Goal: Task Accomplishment & Management: Manage account settings

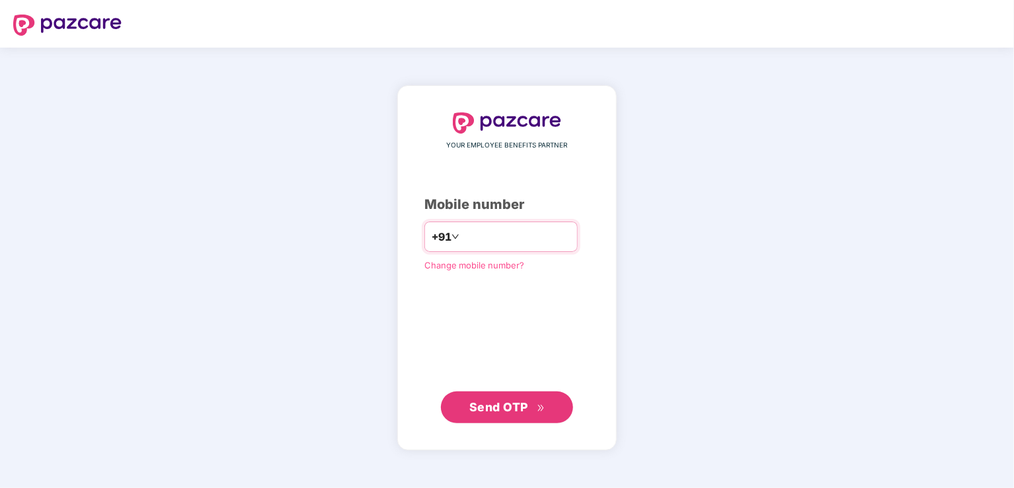
click at [467, 235] on input "number" at bounding box center [516, 236] width 108 height 21
type input "**********"
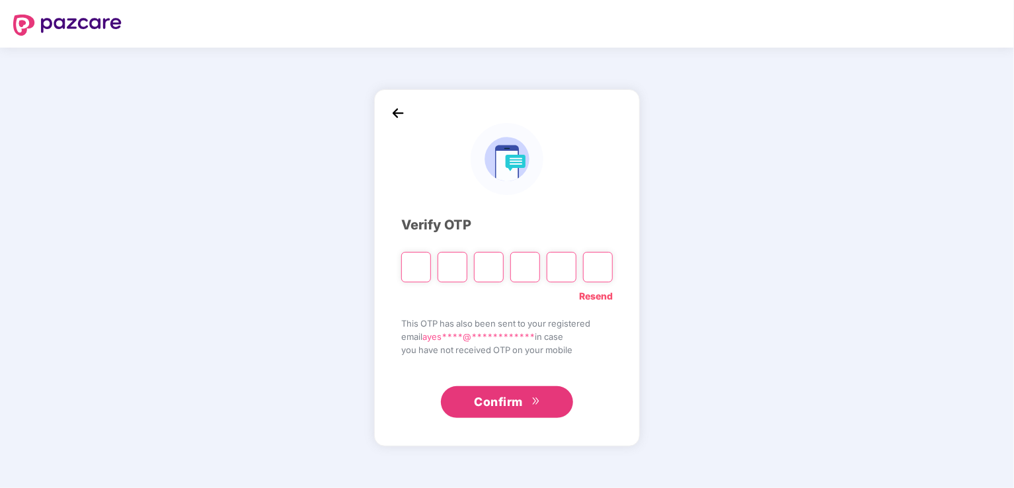
type input "*"
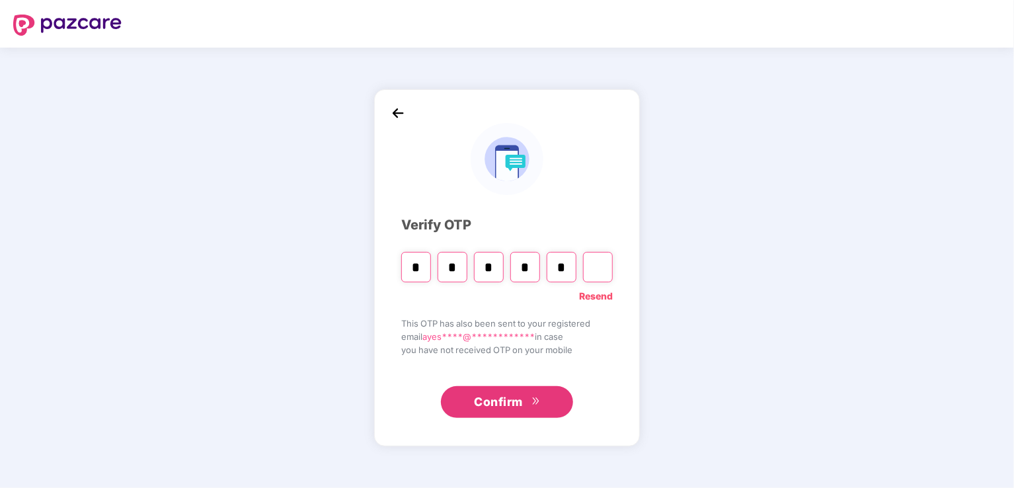
type input "*"
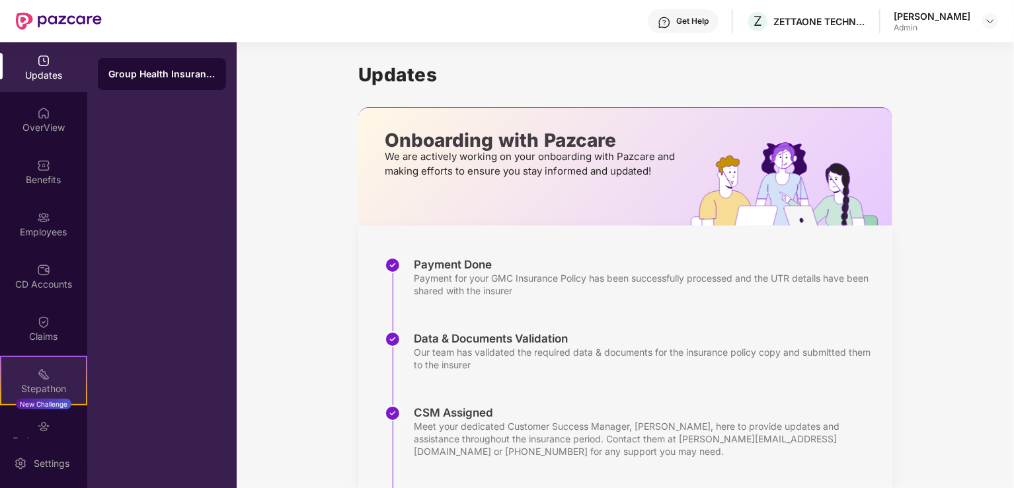
click at [29, 379] on div "Stepathon New Challenge" at bounding box center [43, 381] width 87 height 50
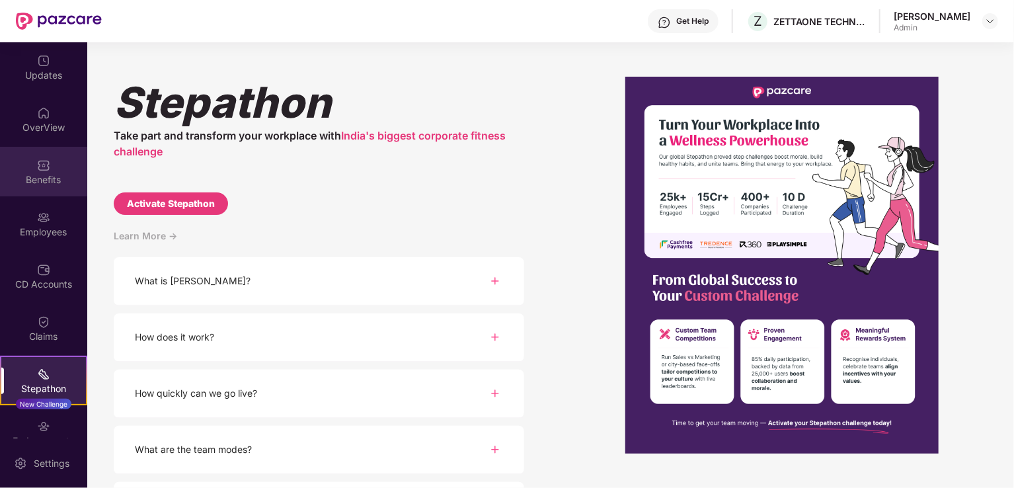
click at [45, 182] on div "Benefits" at bounding box center [43, 179] width 87 height 13
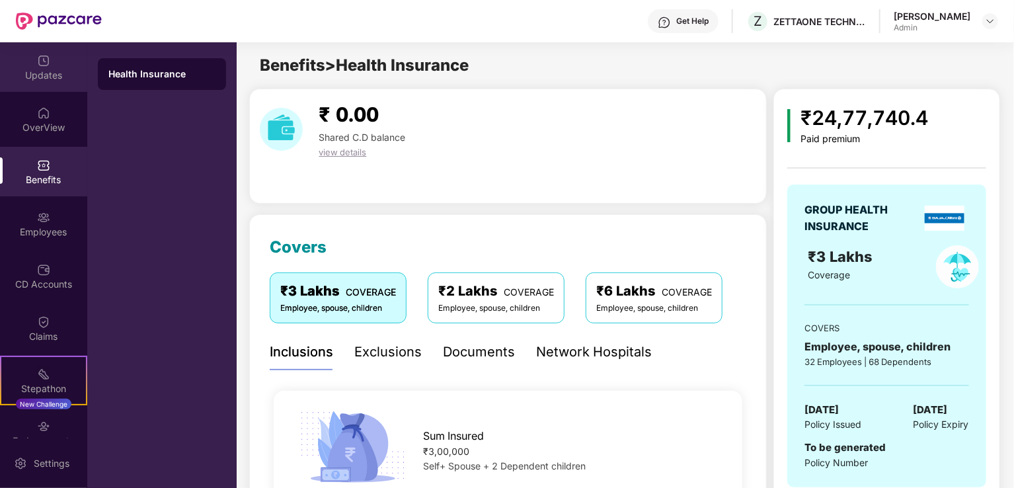
click at [49, 83] on div "Updates" at bounding box center [43, 67] width 87 height 50
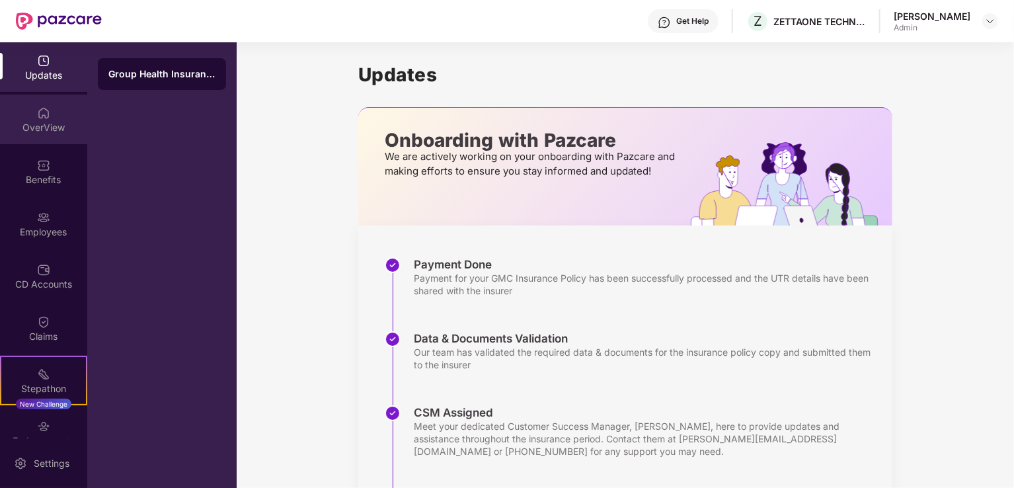
click at [42, 121] on div "OverView" at bounding box center [43, 127] width 87 height 13
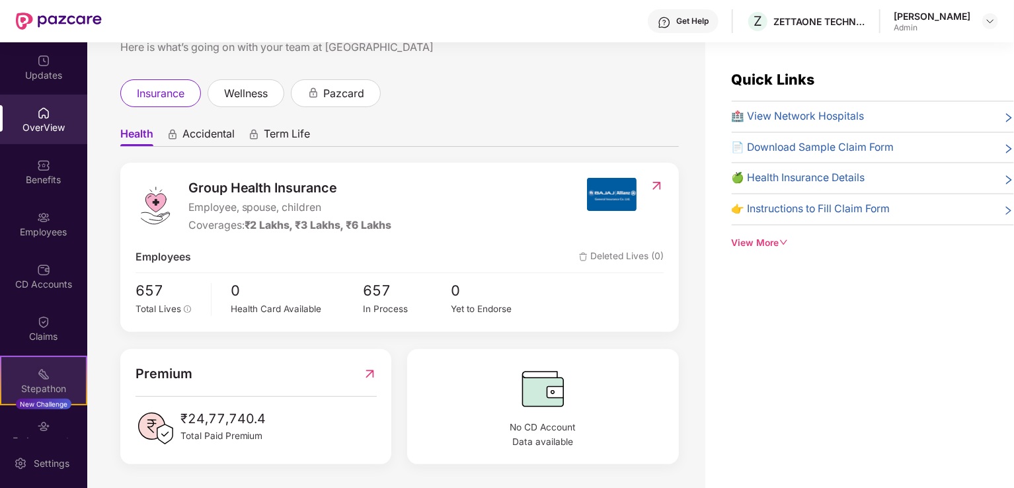
scroll to position [74, 0]
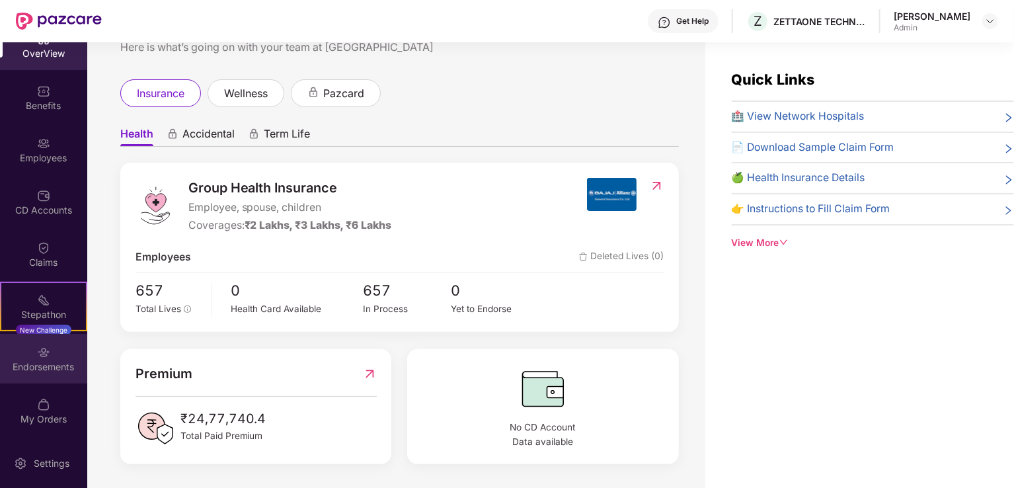
click at [42, 366] on div "Endorsements" at bounding box center [43, 366] width 87 height 13
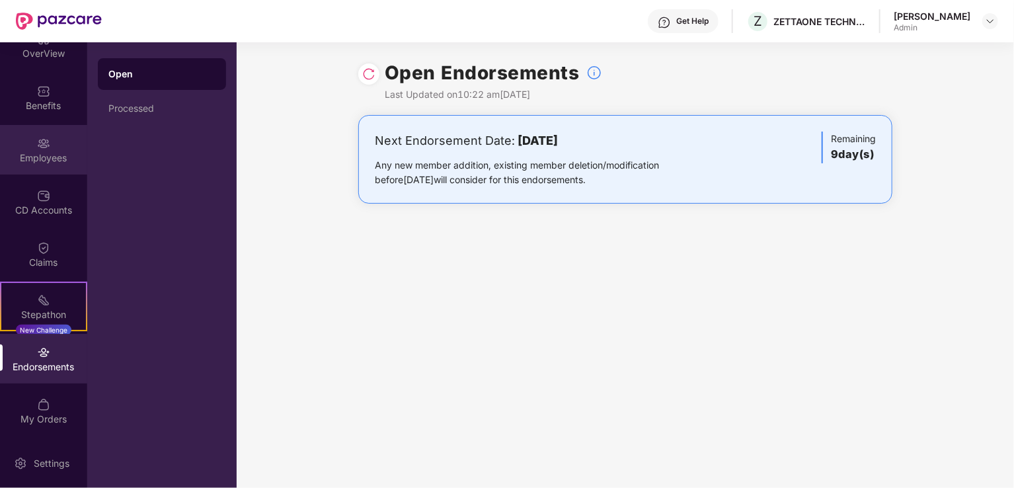
click at [54, 145] on div "Employees" at bounding box center [43, 150] width 87 height 50
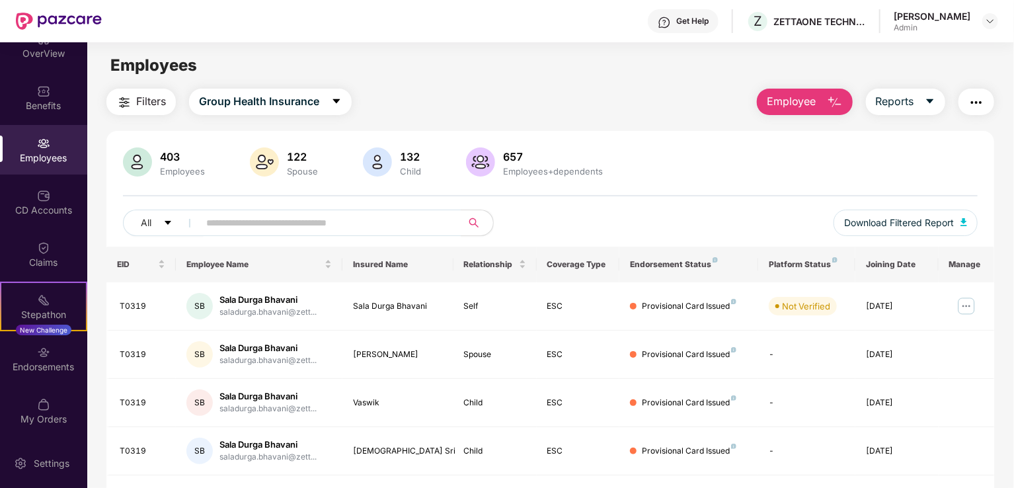
click at [835, 101] on img "button" at bounding box center [835, 103] width 16 height 16
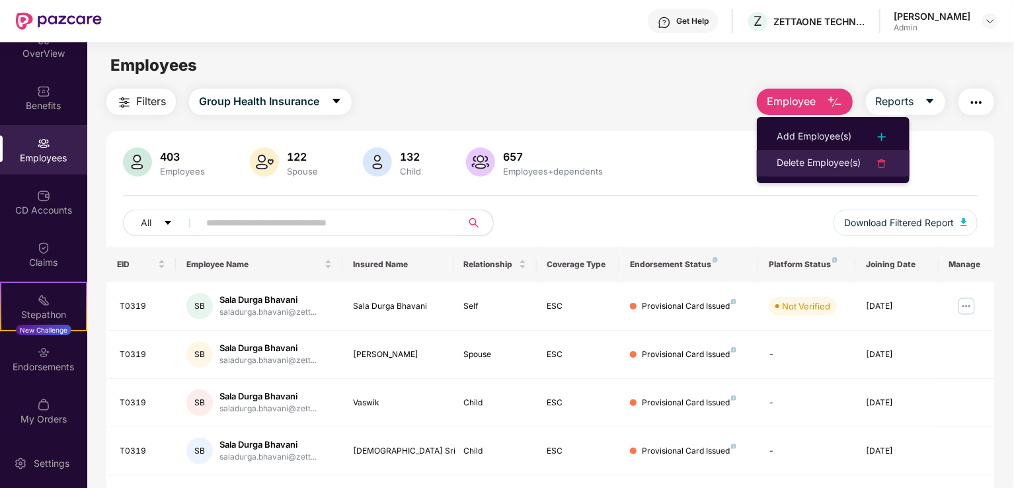
click at [820, 164] on div "Delete Employee(s)" at bounding box center [819, 163] width 84 height 16
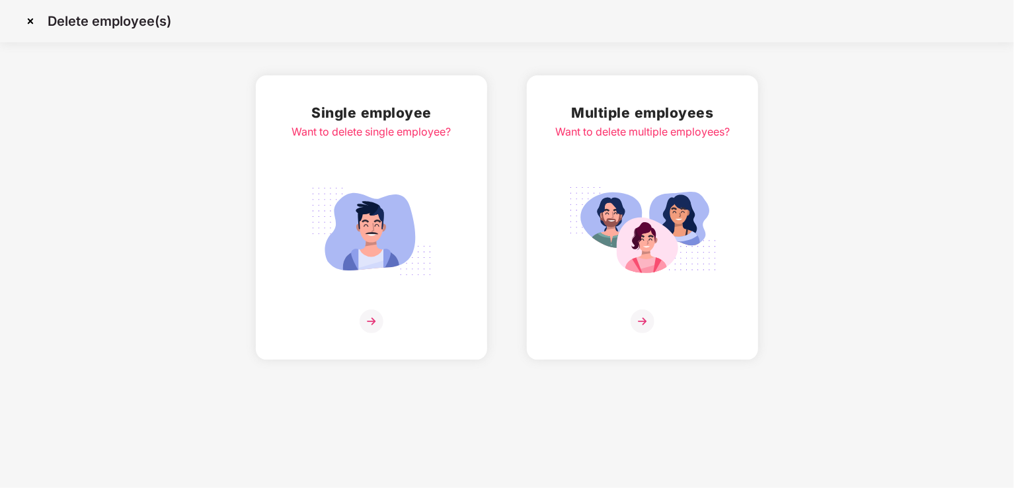
click at [357, 223] on img at bounding box center [372, 231] width 148 height 103
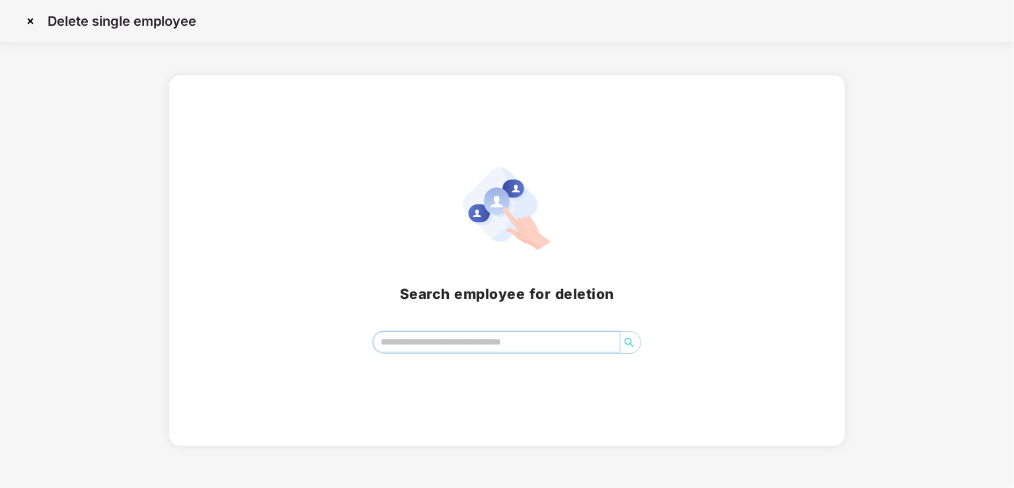
click at [390, 341] on input "search" at bounding box center [497, 342] width 246 height 20
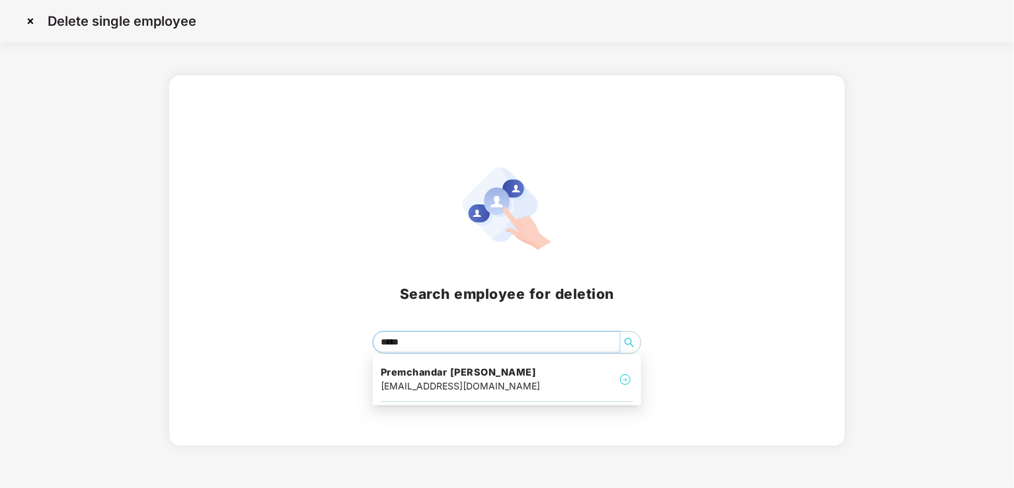
type input "******"
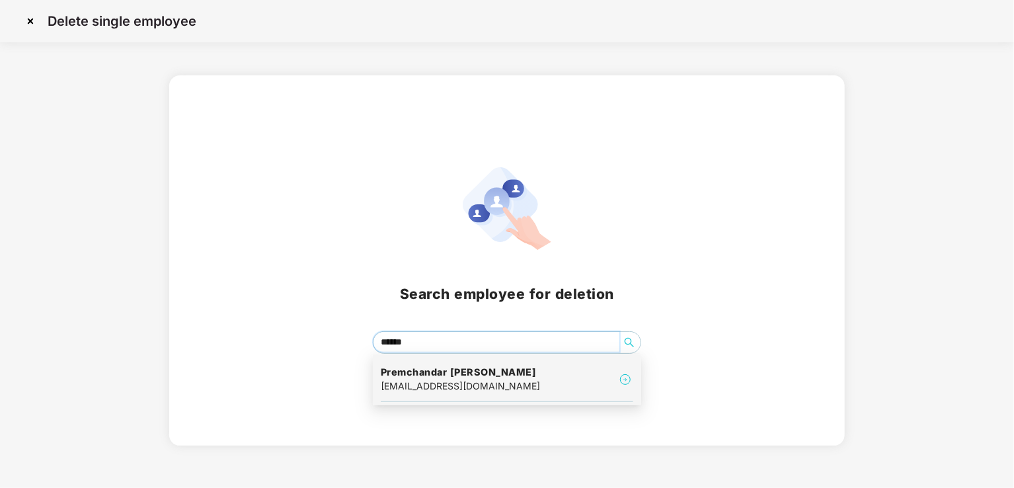
click at [495, 383] on div "[EMAIL_ADDRESS][DOMAIN_NAME]" at bounding box center [460, 386] width 159 height 15
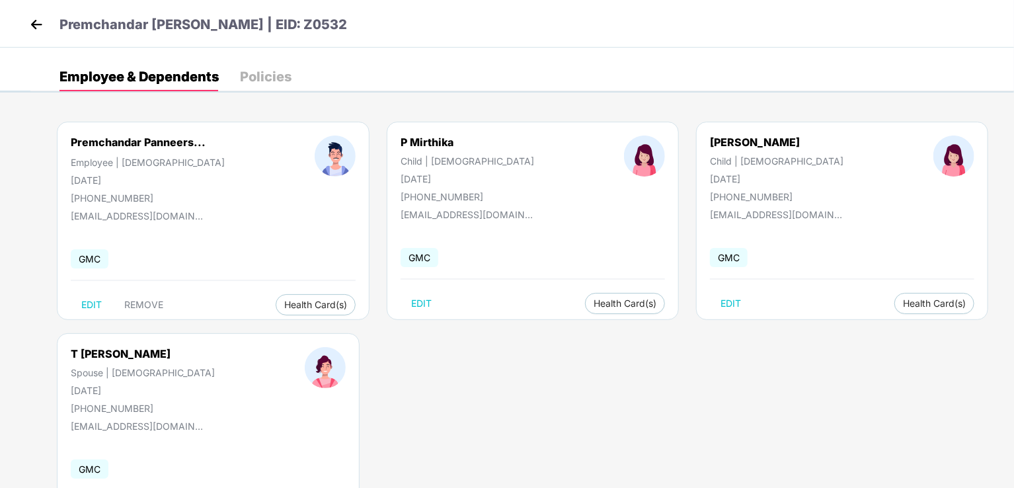
scroll to position [77, 0]
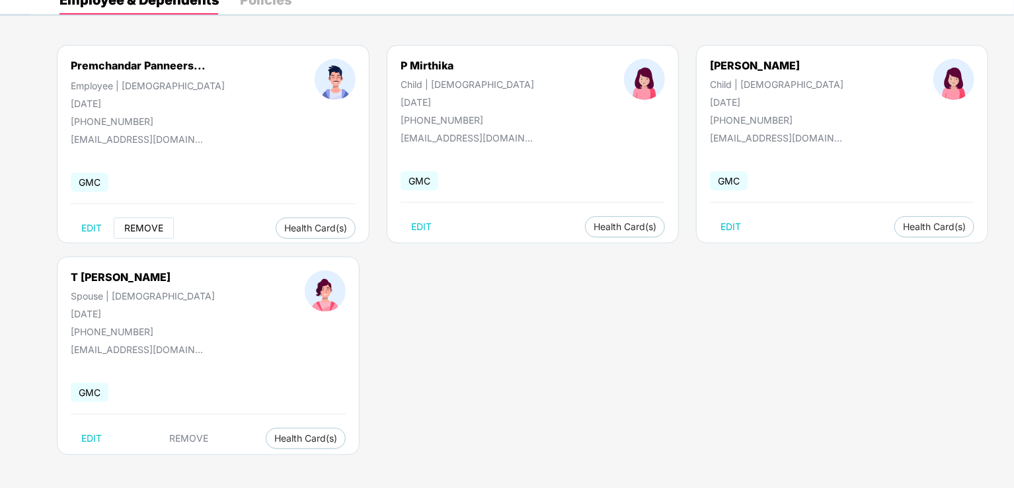
click at [140, 228] on span "REMOVE" at bounding box center [143, 228] width 39 height 11
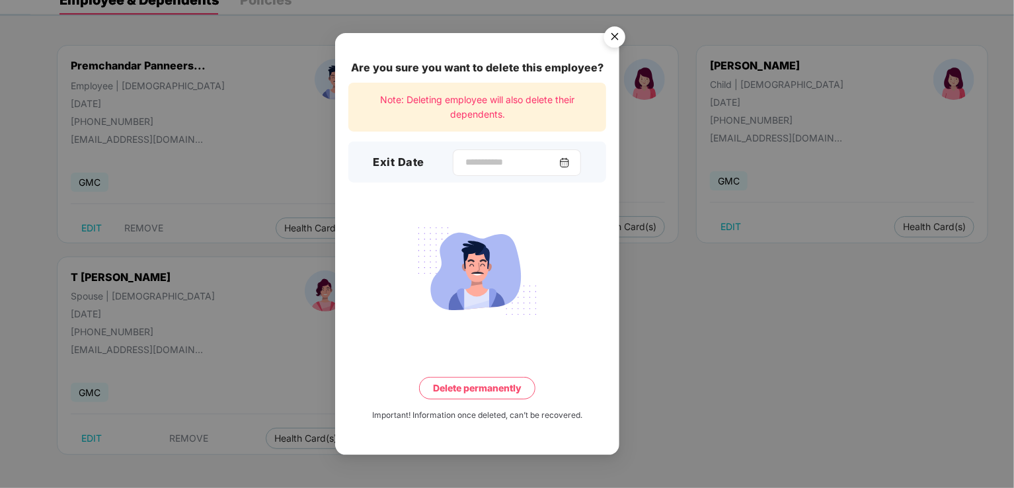
click at [570, 163] on img at bounding box center [564, 162] width 11 height 11
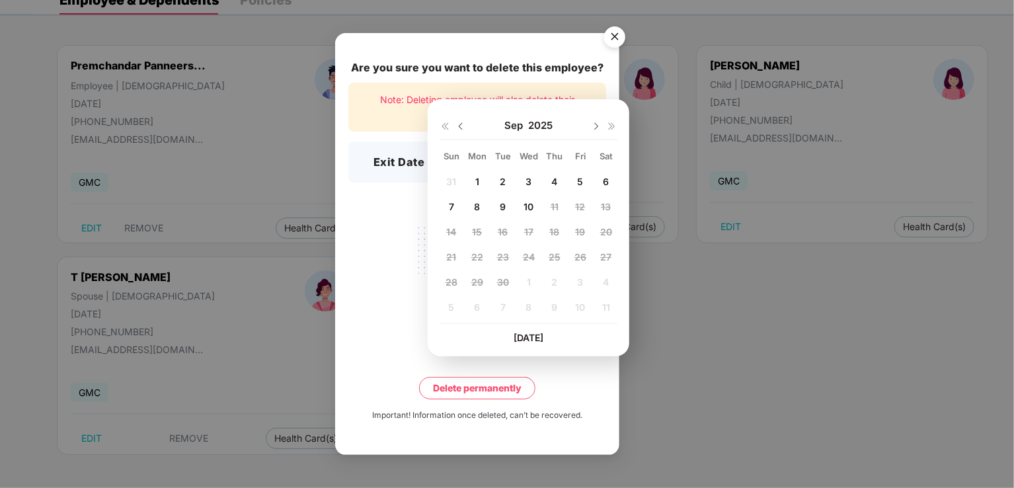
click at [459, 128] on img at bounding box center [461, 126] width 11 height 11
click at [551, 278] on div "29 30 1 2 3 4 5 6 7 8 9 10 11 12 13 14 15 16 17 18 19 20 21 22 23 24 25 26 27 2…" at bounding box center [529, 247] width 178 height 151
click at [582, 281] on div "29 30 1 2 3 4 5 6 7 8 9 10 11 12 13 14 15 16 17 18 19 20 21 22 23 24 25 26 27 2…" at bounding box center [529, 247] width 178 height 151
click at [595, 129] on img at bounding box center [596, 126] width 11 height 11
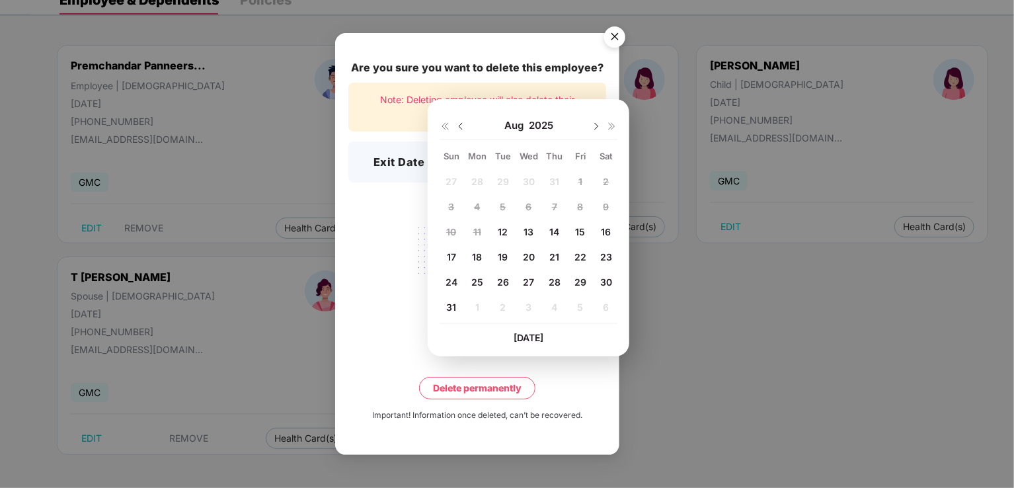
click at [500, 230] on span "12" at bounding box center [503, 231] width 10 height 11
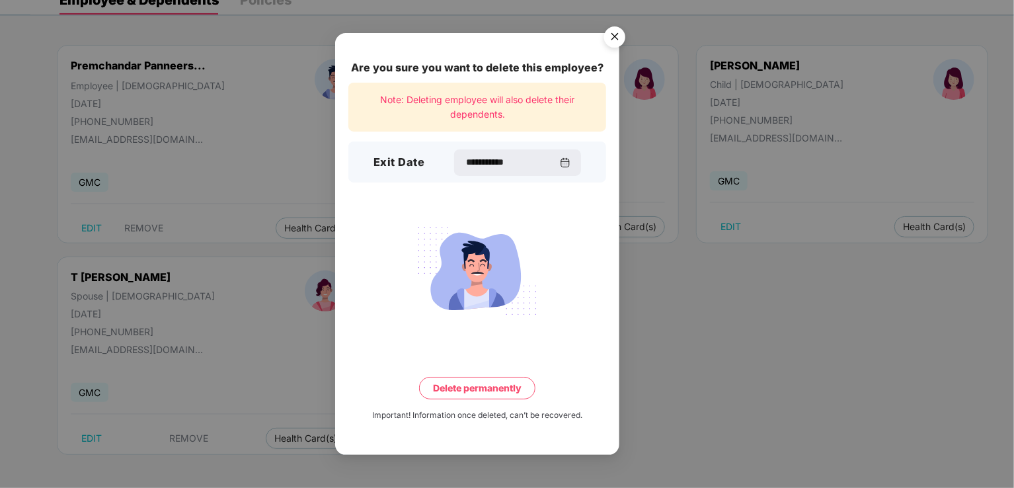
type input "**********"
click at [456, 382] on button "Delete permanently" at bounding box center [477, 388] width 116 height 22
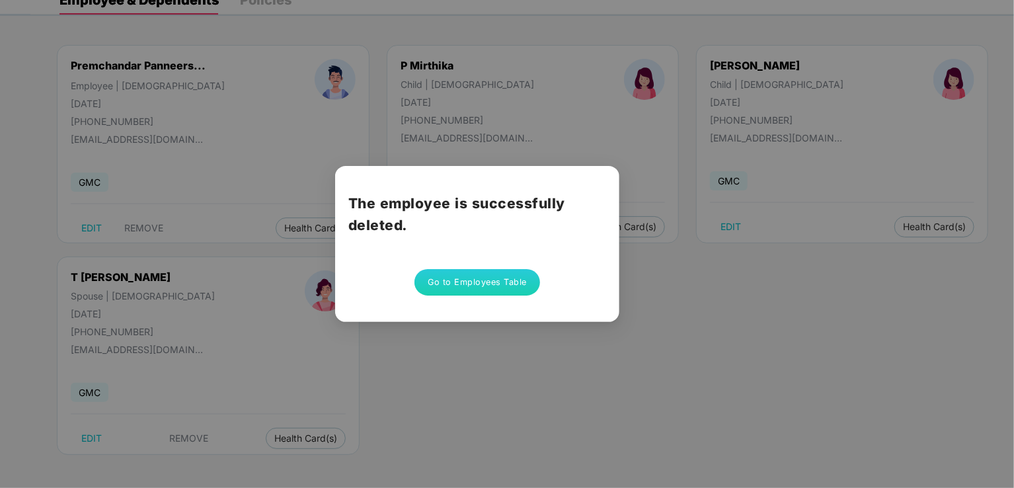
click at [462, 281] on button "Go to Employees Table" at bounding box center [478, 282] width 126 height 26
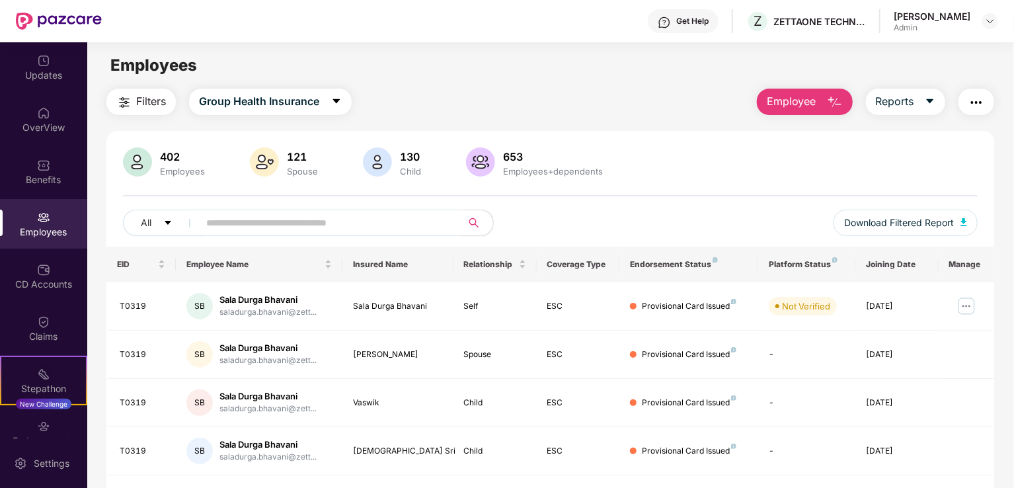
click at [393, 227] on input "text" at bounding box center [324, 223] width 237 height 20
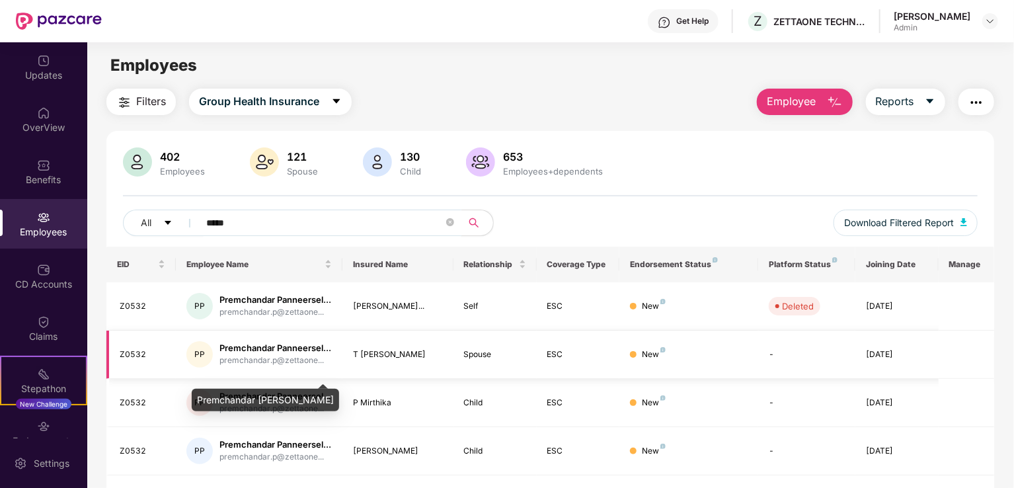
type input "*****"
click at [242, 354] on div "Premchandar Panneersel..." at bounding box center [276, 348] width 112 height 13
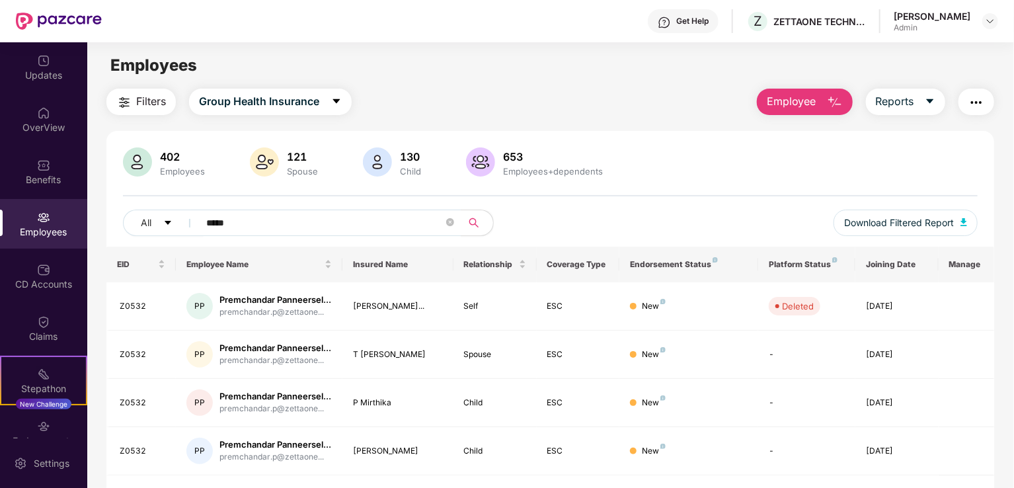
click at [831, 100] on img "button" at bounding box center [835, 103] width 16 height 16
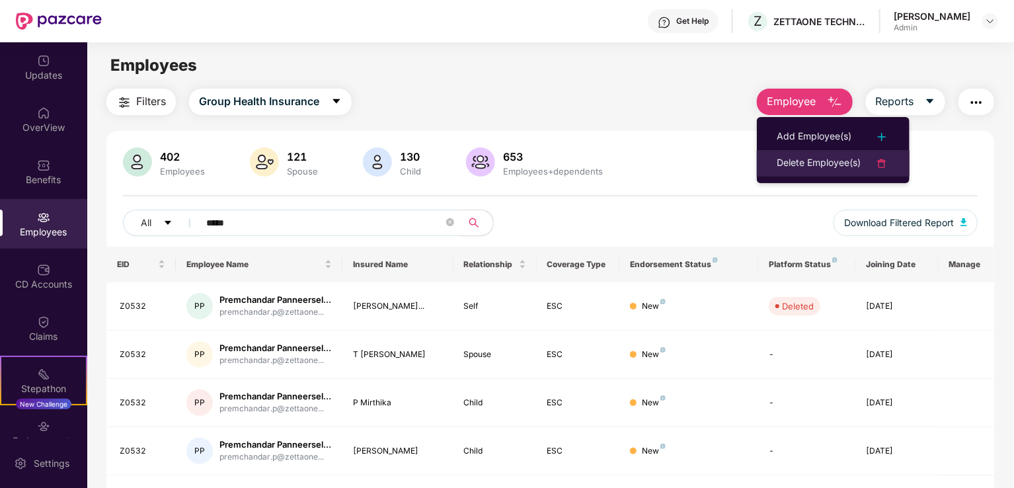
click at [814, 166] on div "Delete Employee(s)" at bounding box center [819, 163] width 84 height 16
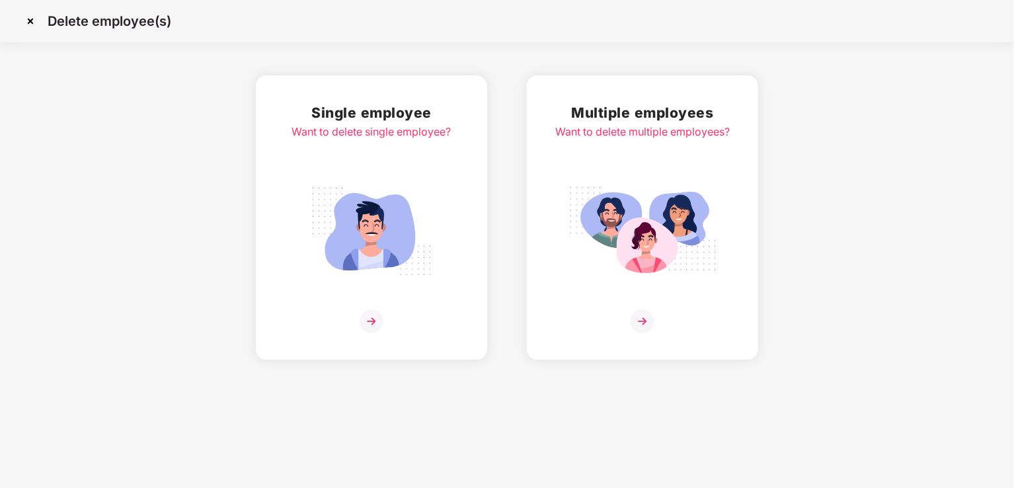
click at [370, 321] on img at bounding box center [372, 321] width 24 height 24
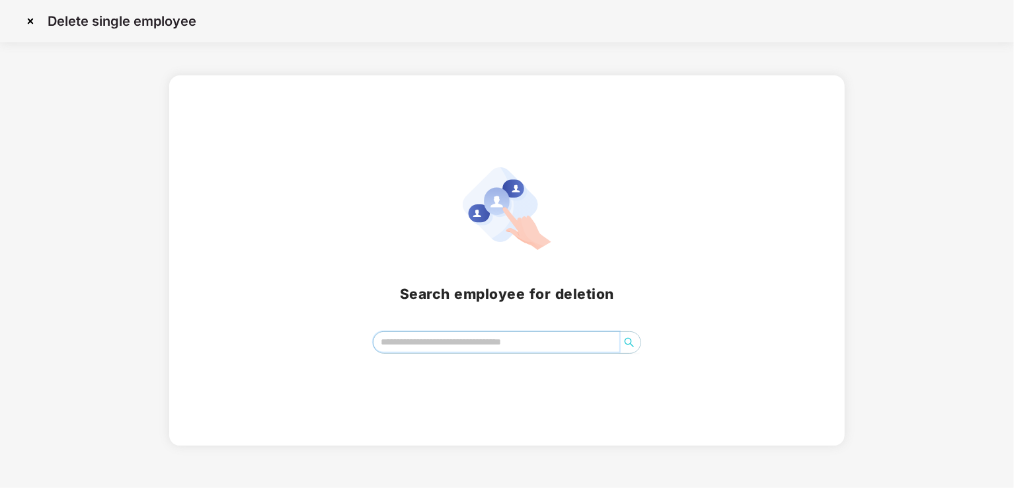
click at [385, 341] on input "search" at bounding box center [497, 342] width 246 height 20
type input "*"
click at [31, 18] on img at bounding box center [30, 21] width 21 height 21
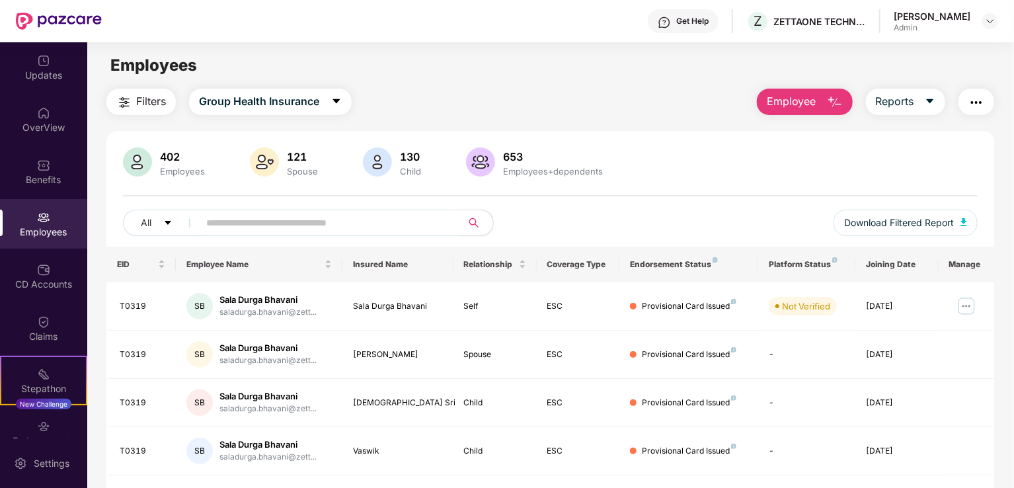
click at [305, 214] on input "text" at bounding box center [324, 223] width 237 height 20
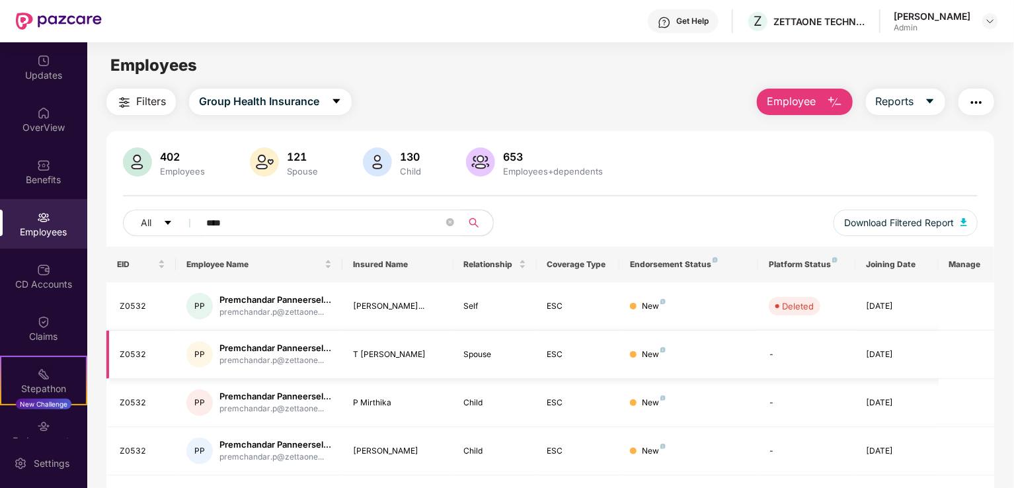
type input "****"
drag, startPoint x: 353, startPoint y: 367, endPoint x: 418, endPoint y: 371, distance: 64.9
click at [418, 361] on div "T [PERSON_NAME]" at bounding box center [398, 354] width 90 height 13
copy div "T [PERSON_NAME]"
click at [386, 358] on td "T [PERSON_NAME]" at bounding box center [398, 355] width 111 height 48
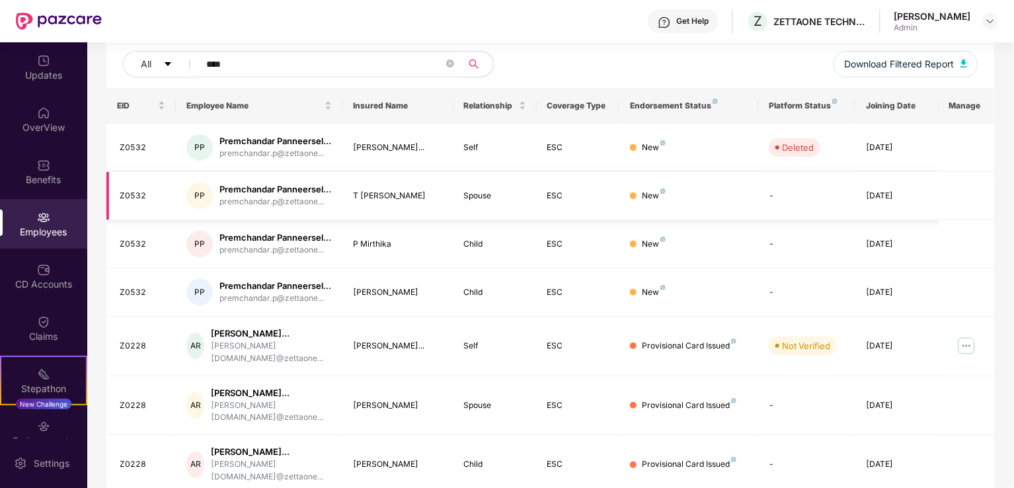
scroll to position [271, 0]
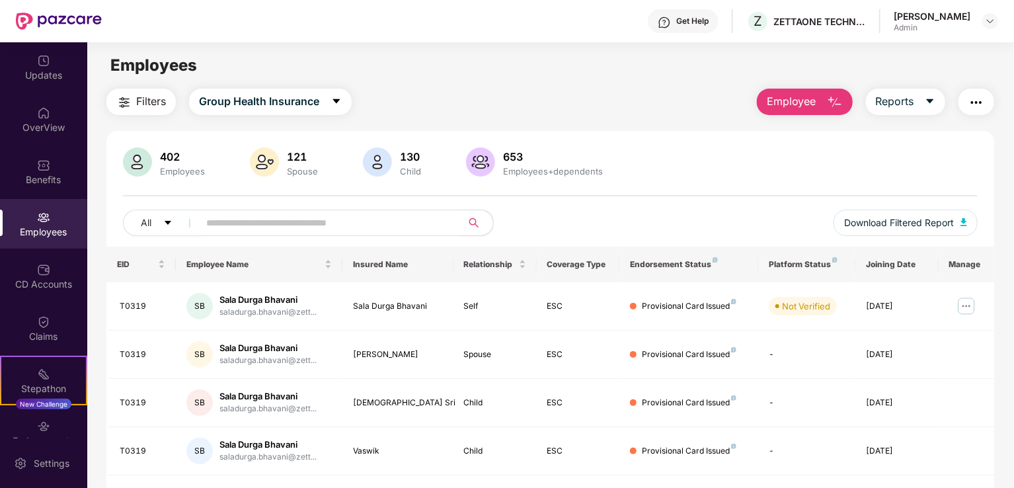
click at [834, 101] on img "button" at bounding box center [835, 103] width 16 height 16
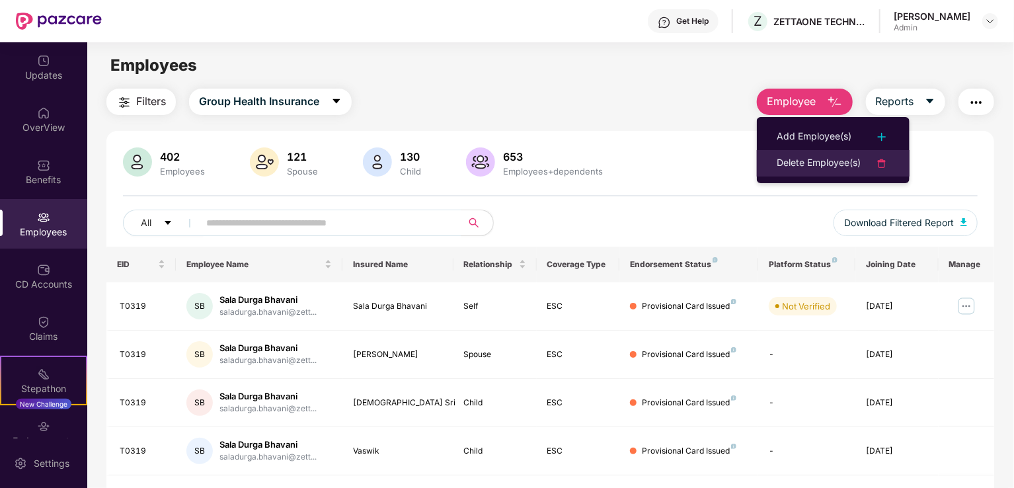
click at [804, 165] on div "Delete Employee(s)" at bounding box center [819, 163] width 84 height 16
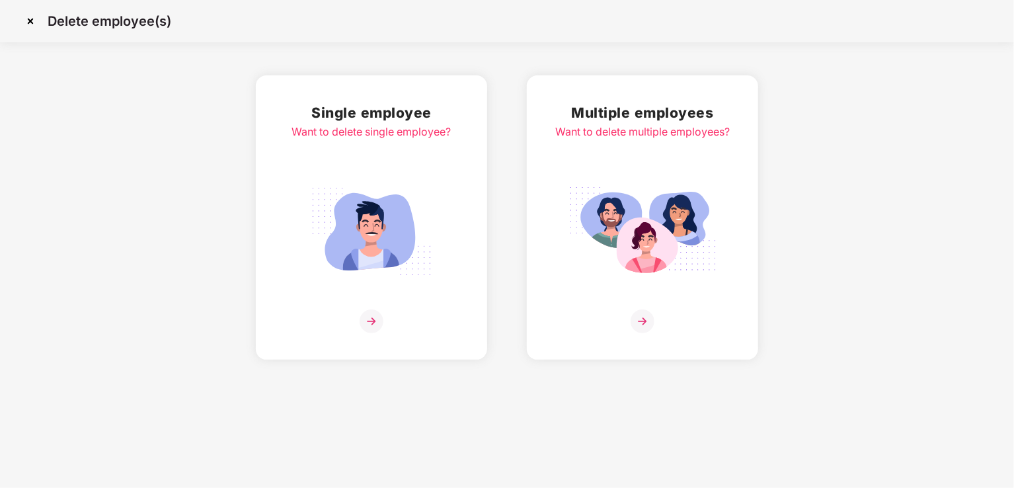
click at [381, 314] on img at bounding box center [372, 321] width 24 height 24
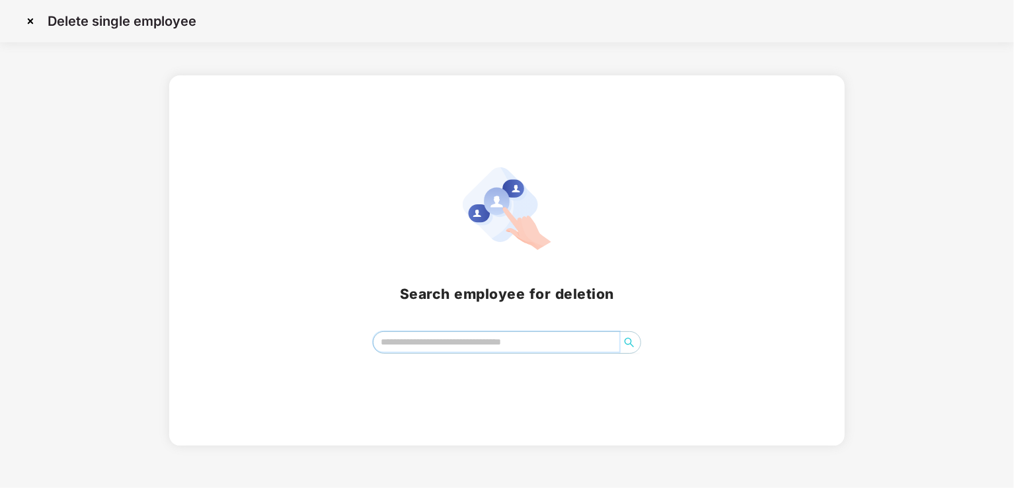
click at [448, 349] on input "search" at bounding box center [497, 342] width 246 height 20
paste input "**********"
click at [448, 346] on input "**********" at bounding box center [497, 342] width 246 height 20
type input "*********"
